Goal: Find specific page/section: Find specific page/section

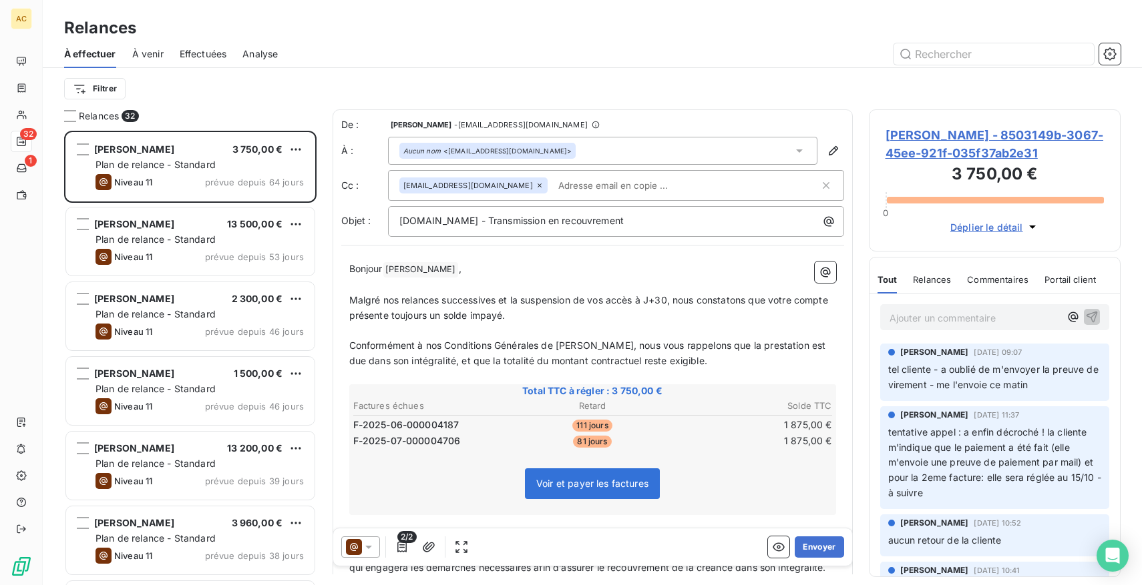
scroll to position [455, 252]
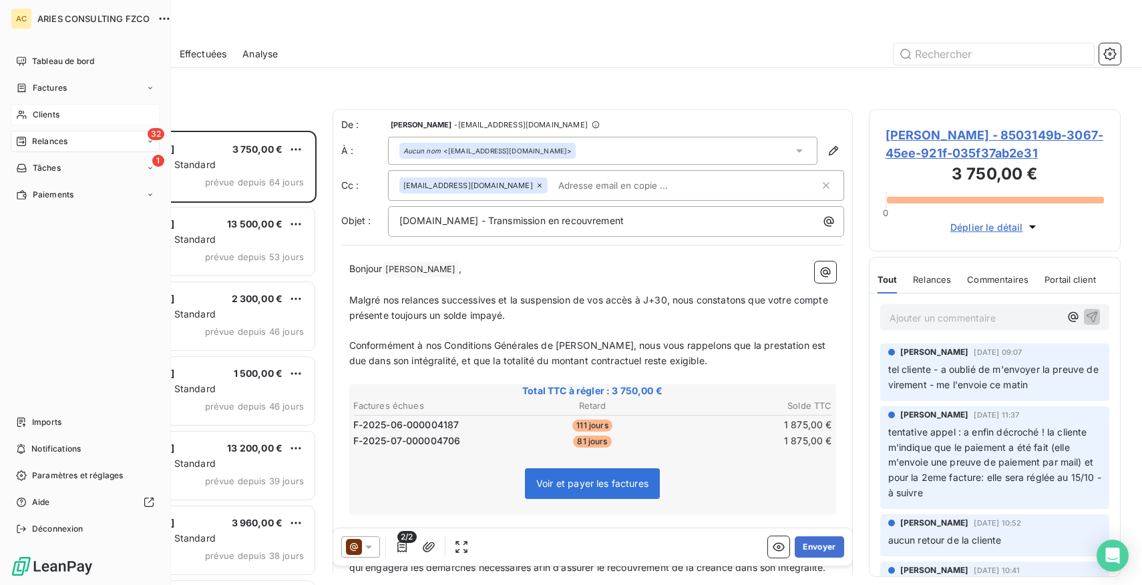
click at [41, 115] on span "Clients" at bounding box center [46, 115] width 27 height 12
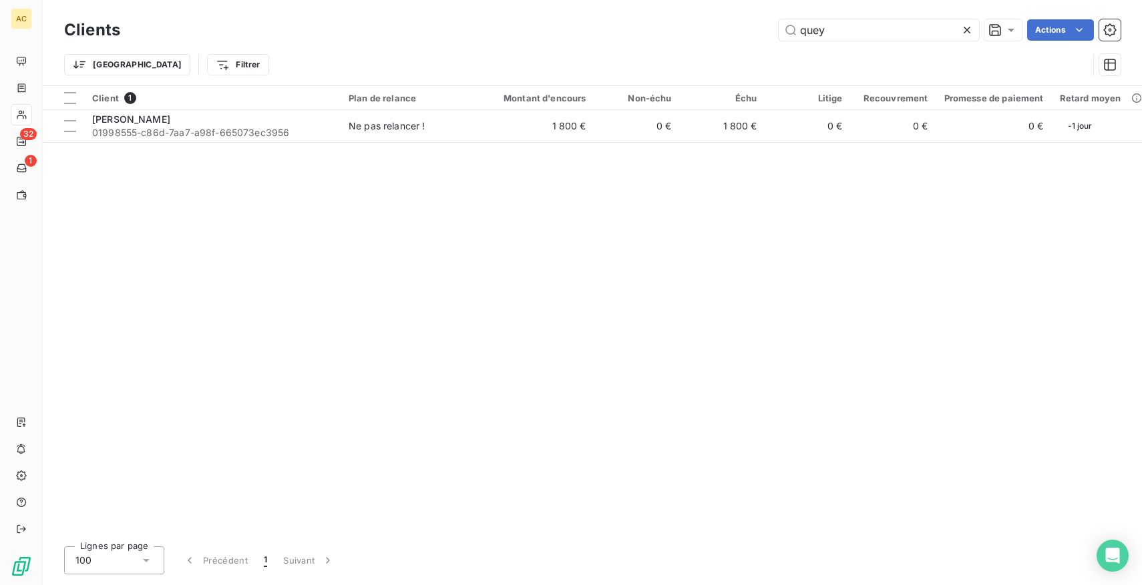
drag, startPoint x: 866, startPoint y: 40, endPoint x: 750, endPoint y: 36, distance: 116.2
click at [750, 37] on div "quey Actions" at bounding box center [628, 29] width 984 height 21
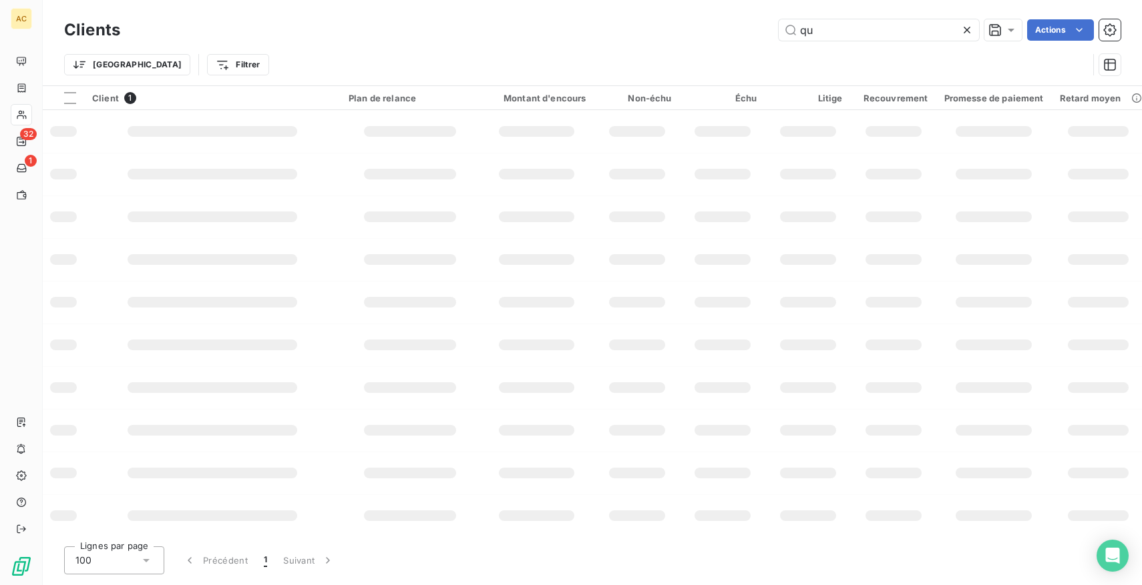
type input "q"
type input "ferja"
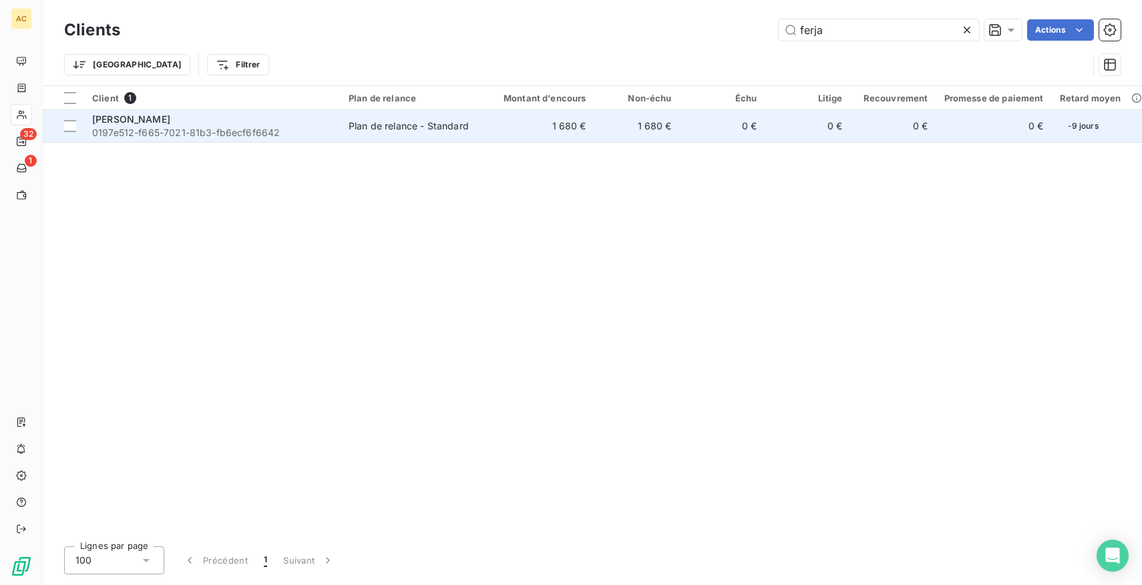
click at [222, 123] on div "[PERSON_NAME]" at bounding box center [212, 119] width 240 height 13
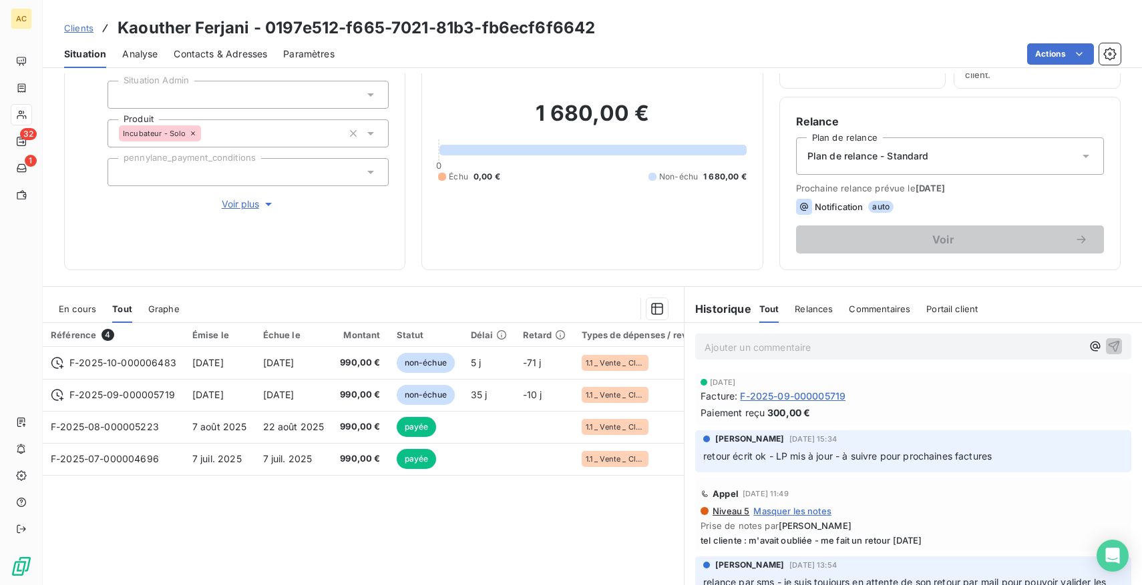
scroll to position [119, 0]
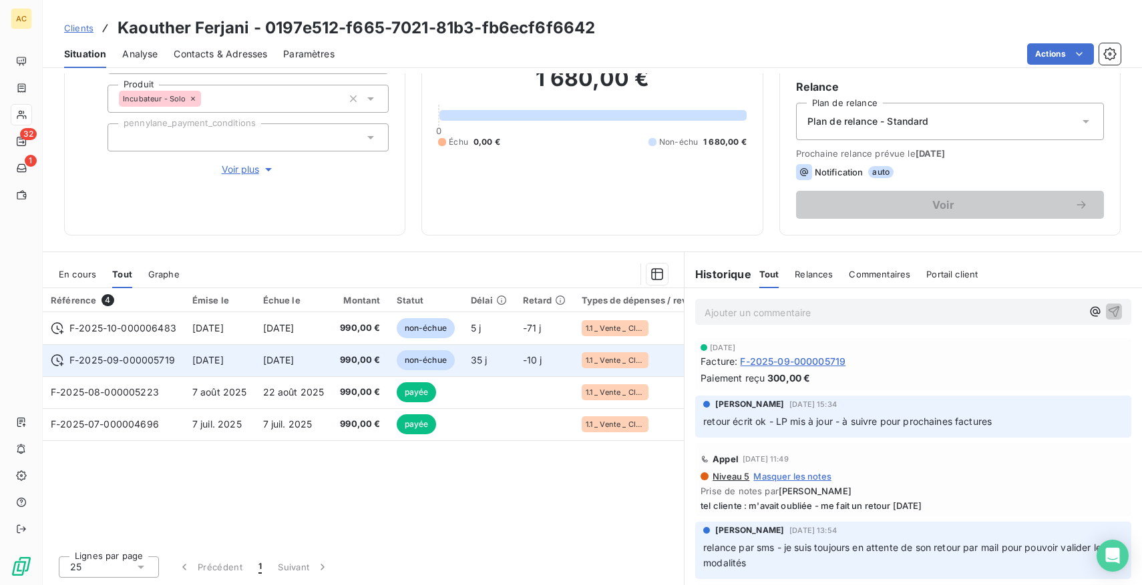
click at [524, 362] on span "-10 j" at bounding box center [532, 359] width 19 height 11
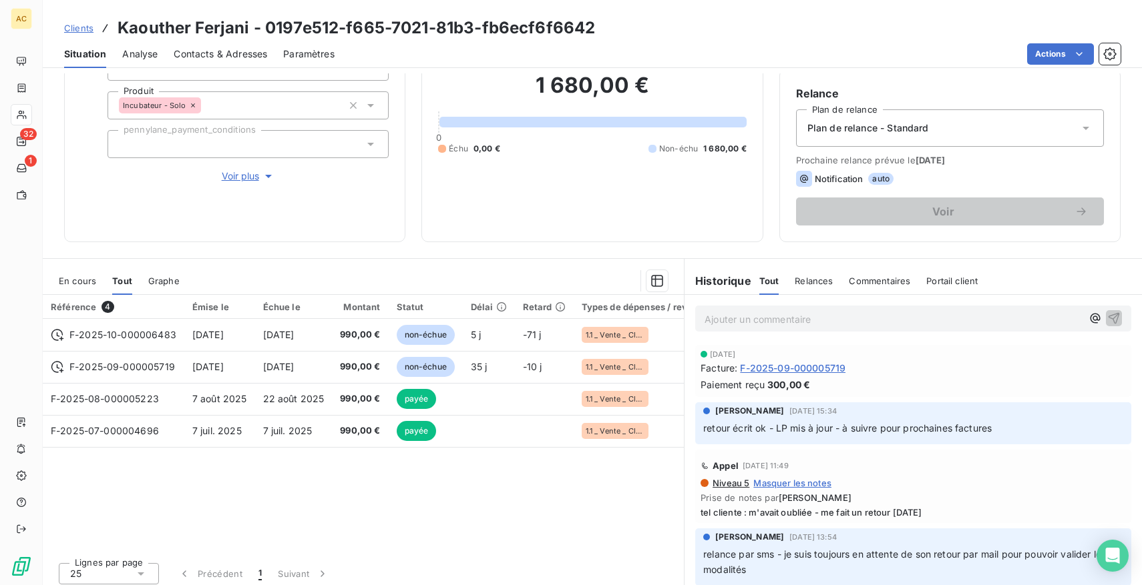
scroll to position [119, 0]
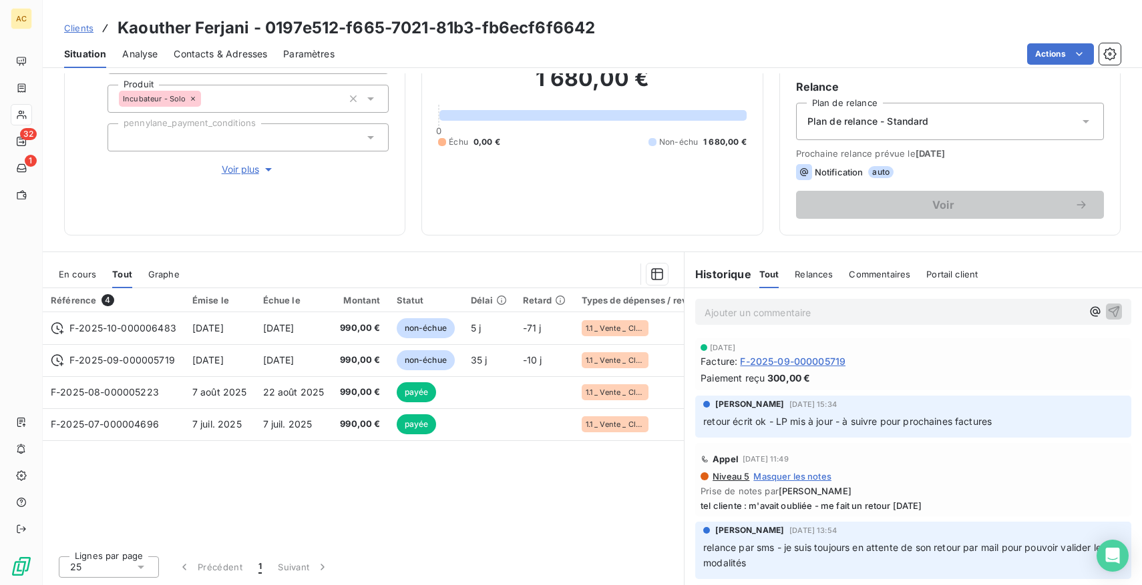
click at [241, 166] on span "Voir plus" at bounding box center [248, 169] width 53 height 13
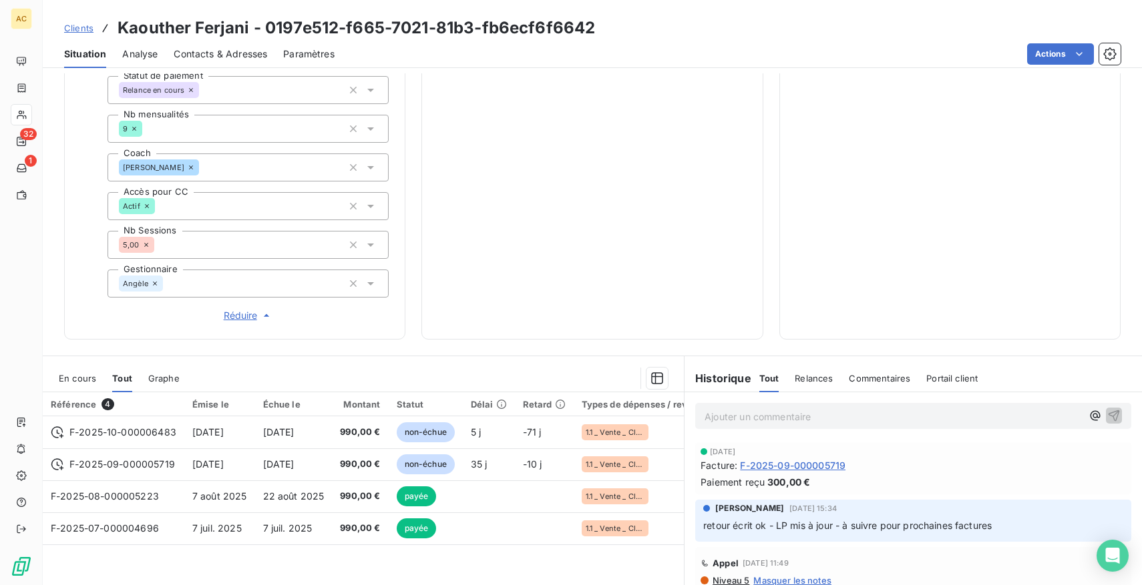
scroll to position [503, 0]
